Goal: Use online tool/utility: Use online tool/utility

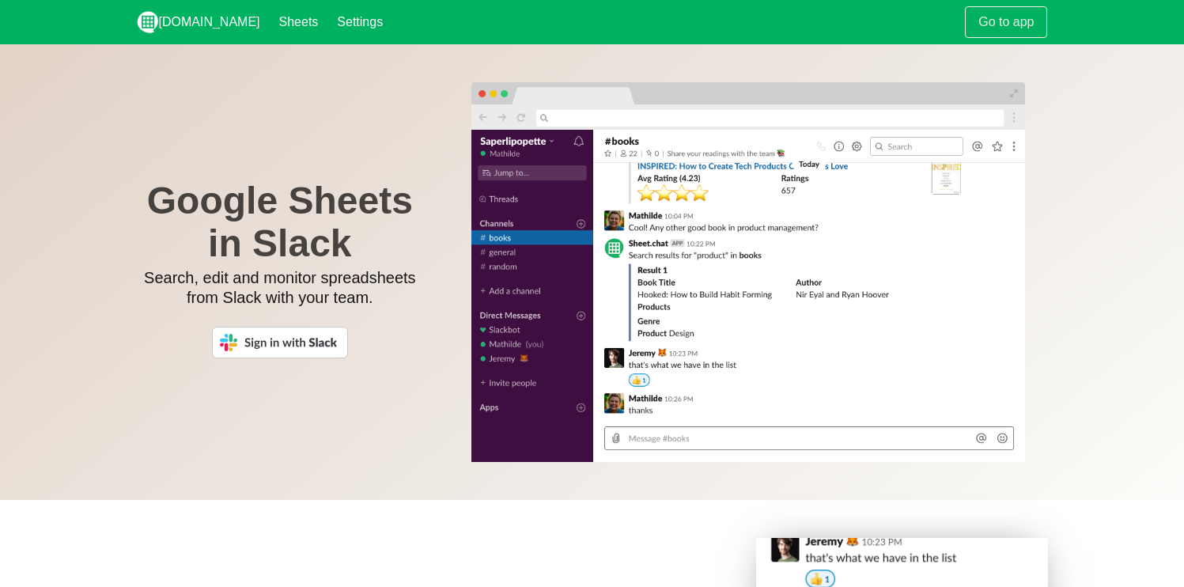
scroll to position [21, 0]
click at [1031, 29] on link "Go to app" at bounding box center [1006, 22] width 82 height 32
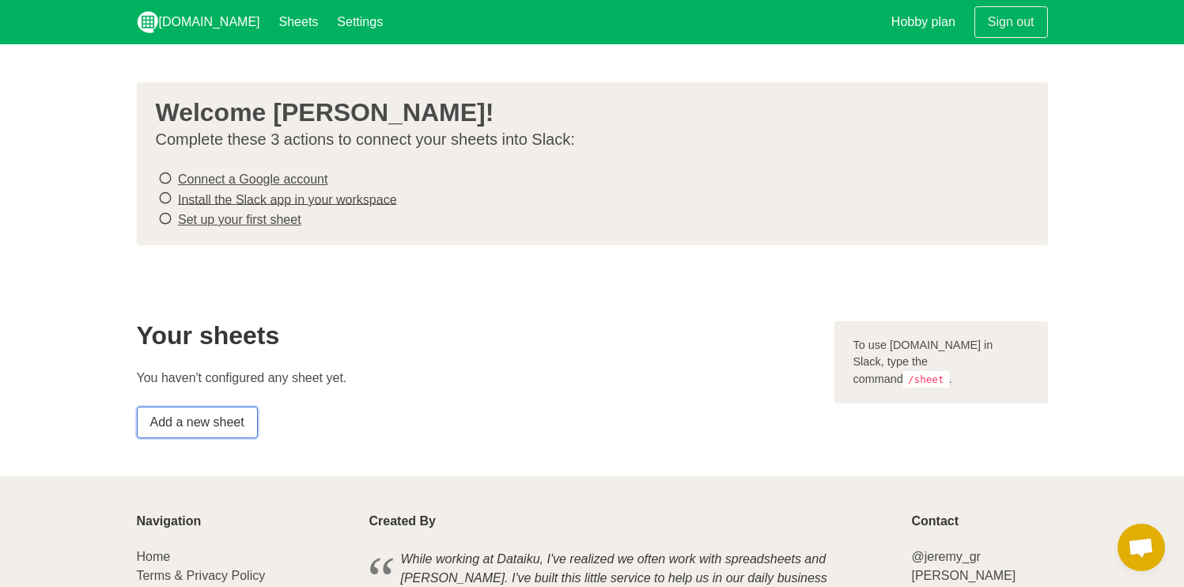
click at [233, 418] on link "Add a new sheet" at bounding box center [197, 423] width 121 height 32
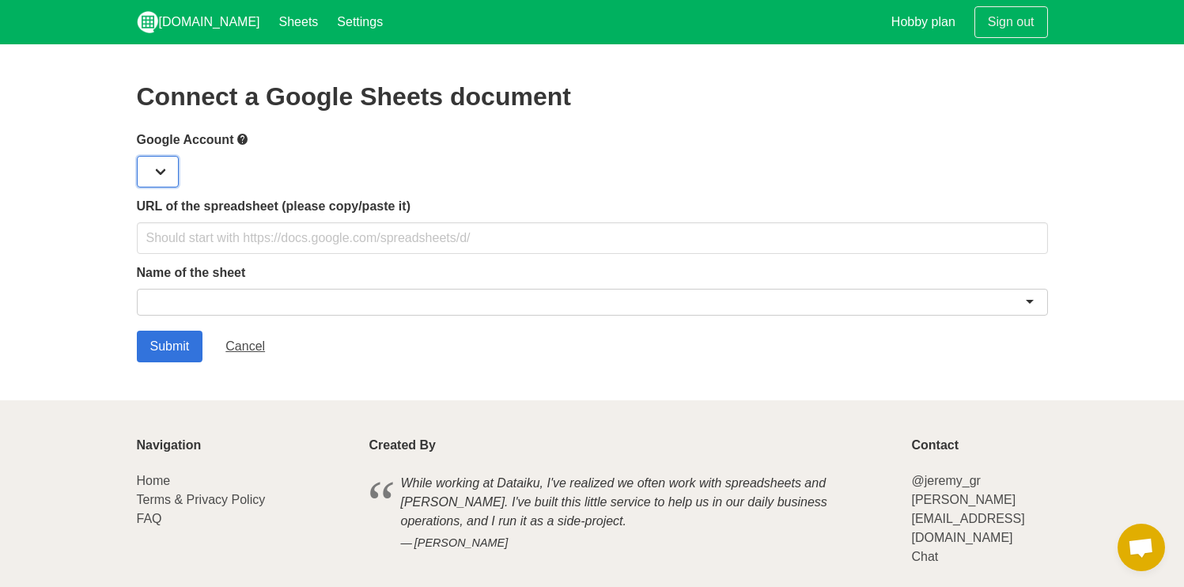
click at [149, 175] on select at bounding box center [158, 172] width 42 height 32
click at [168, 172] on select at bounding box center [158, 172] width 42 height 32
click at [158, 167] on select at bounding box center [158, 172] width 42 height 32
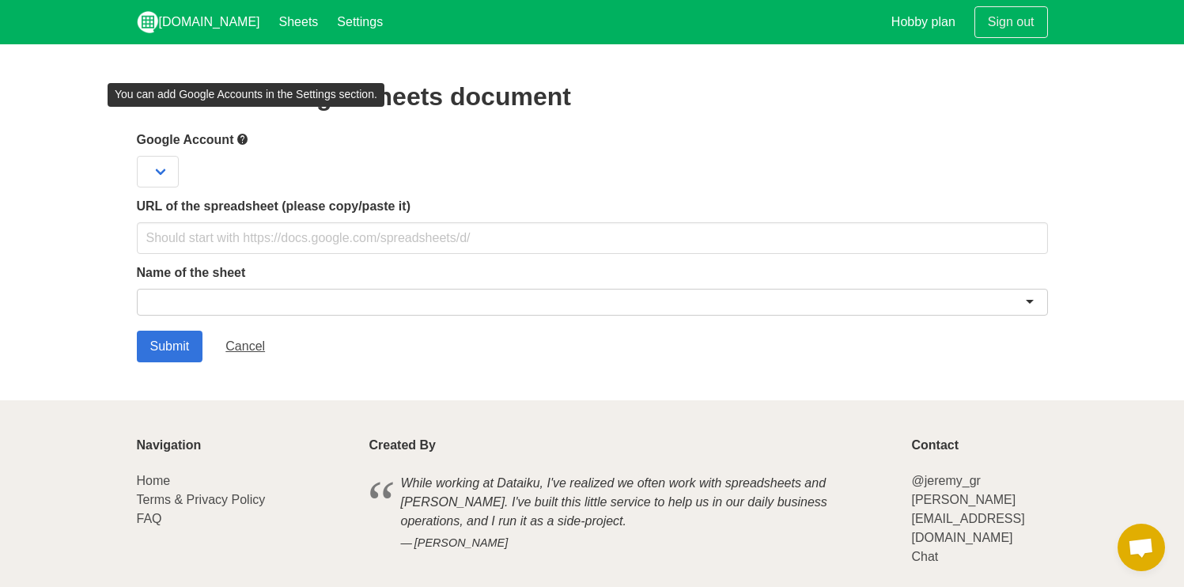
click at [249, 139] on icon at bounding box center [243, 140] width 13 height 20
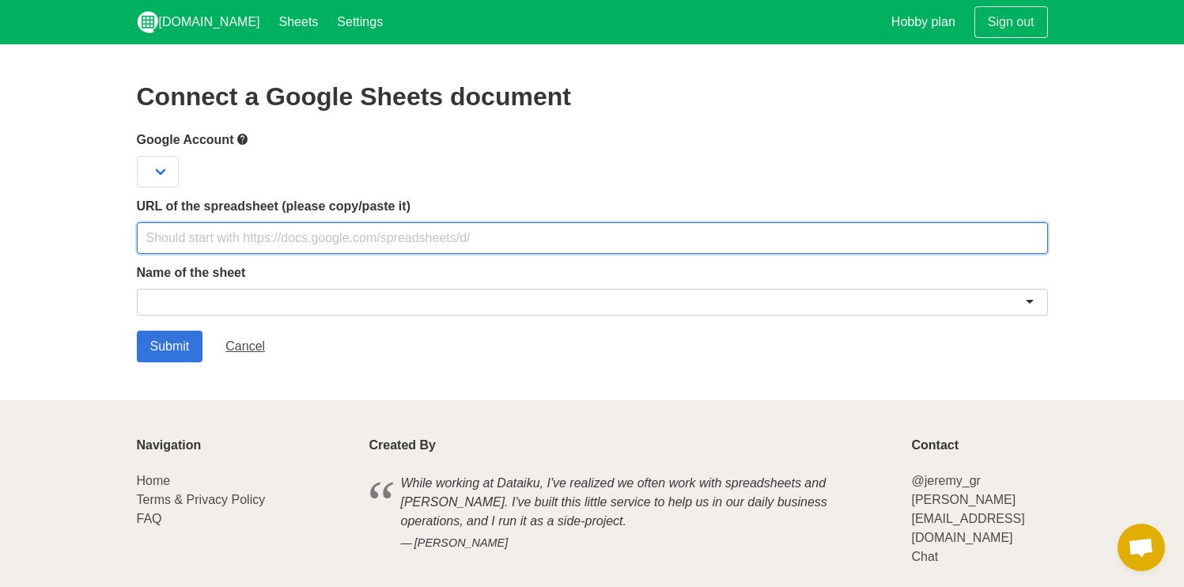
click at [202, 227] on input "text" at bounding box center [592, 238] width 911 height 32
